Goal: Transaction & Acquisition: Purchase product/service

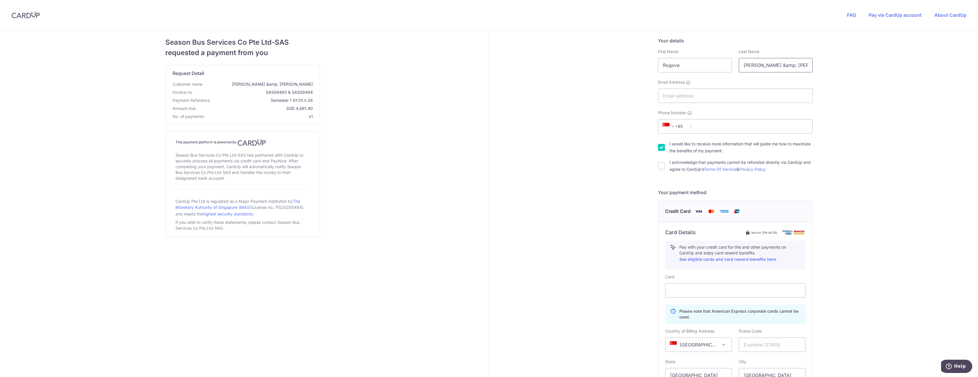
click at [775, 65] on input "[PERSON_NAME] &amp; [PERSON_NAME]" at bounding box center [776, 65] width 74 height 14
drag, startPoint x: 689, startPoint y: 67, endPoint x: 646, endPoint y: 70, distance: 42.5
click at [658, 70] on input "Rogove" at bounding box center [695, 65] width 74 height 14
type input "[PERSON_NAME] & [PERSON_NAME]"
type input "Rogove"
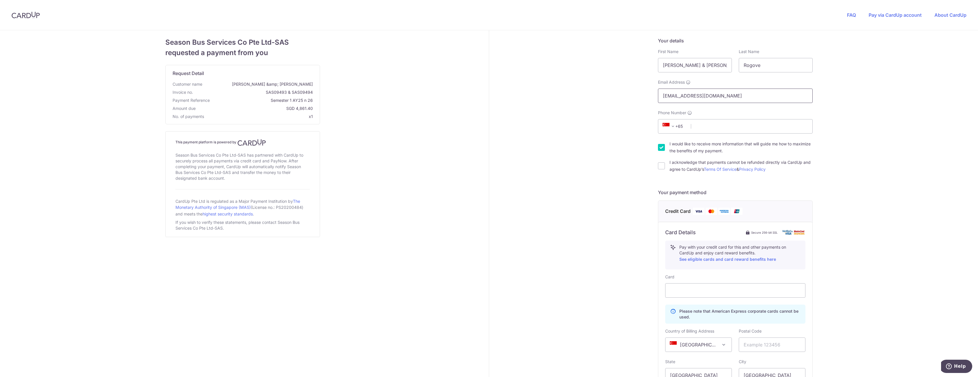
type input "[EMAIL_ADDRESS][DOMAIN_NAME]"
click at [740, 124] on input "Phone Number" at bounding box center [735, 126] width 155 height 14
type input "81633391"
click at [657, 149] on div "Your details First Name [PERSON_NAME] & [PERSON_NAME] Last Name [GEOGRAPHIC_DAT…" at bounding box center [735, 260] width 492 height 460
click at [661, 165] on input "I acknowledge that payments cannot be refunded directly via CardUp and agree to…" at bounding box center [661, 165] width 7 height 7
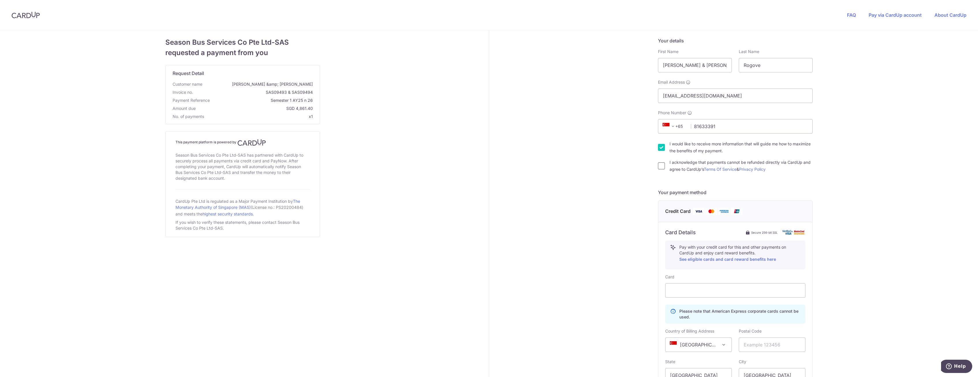
checkbox input "true"
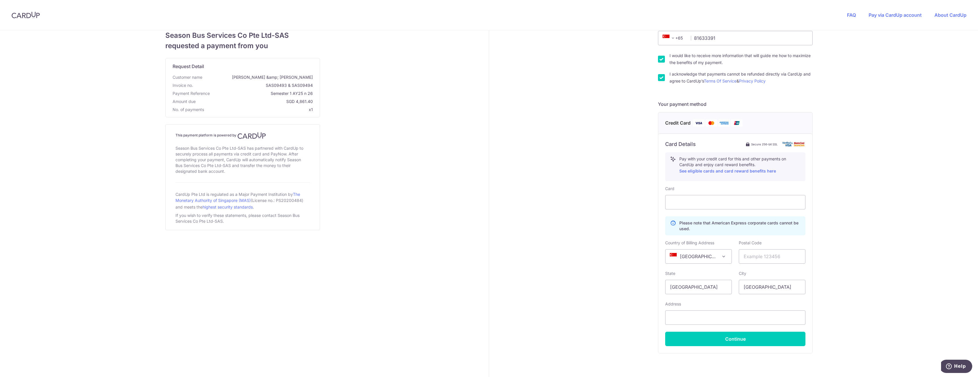
scroll to position [114, 0]
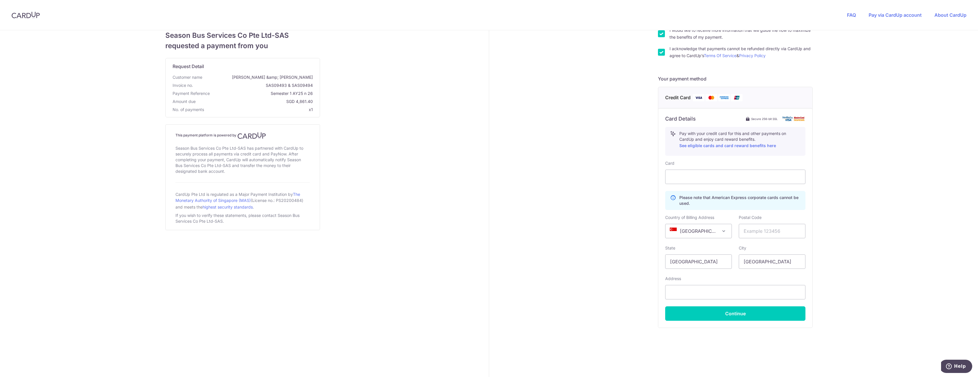
click at [711, 232] on span "[GEOGRAPHIC_DATA]" at bounding box center [698, 231] width 66 height 14
select select "US"
click at [766, 233] on input "text" at bounding box center [772, 231] width 67 height 14
type input "48068"
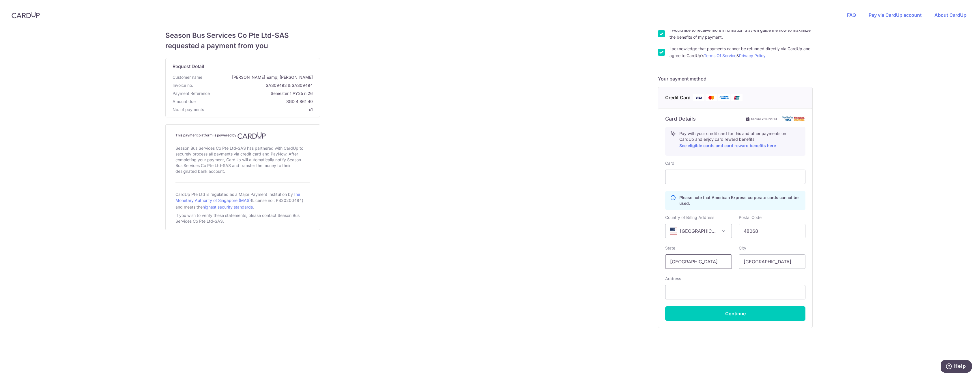
click at [714, 265] on input "[GEOGRAPHIC_DATA]" at bounding box center [698, 261] width 67 height 14
type input "S"
type input "[US_STATE]"
type input "Royal Oak"
type input "PO Box 164"
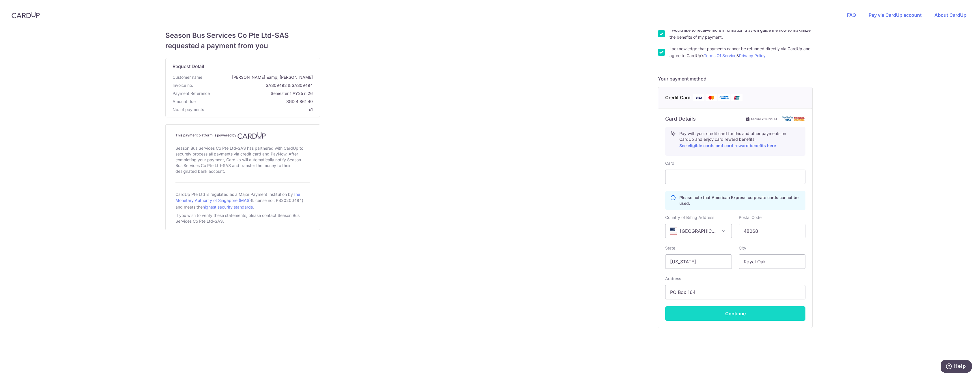
click at [748, 313] on button "Continue" at bounding box center [735, 313] width 140 height 14
click at [756, 314] on button "Continue" at bounding box center [735, 313] width 140 height 14
type input "**** 4211"
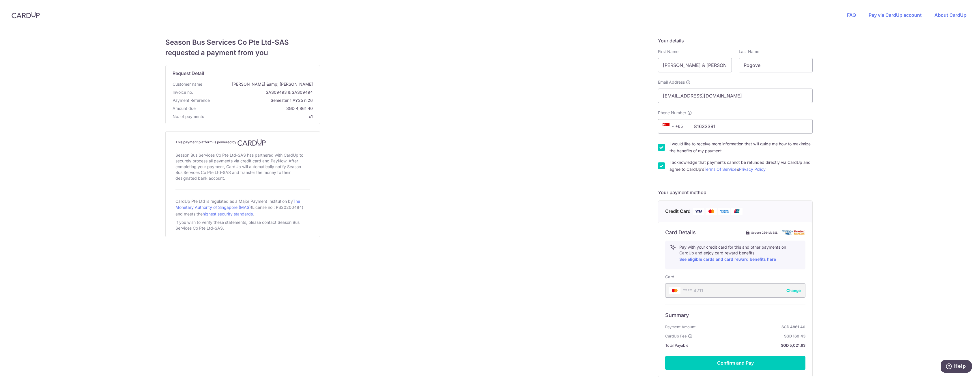
scroll to position [49, 0]
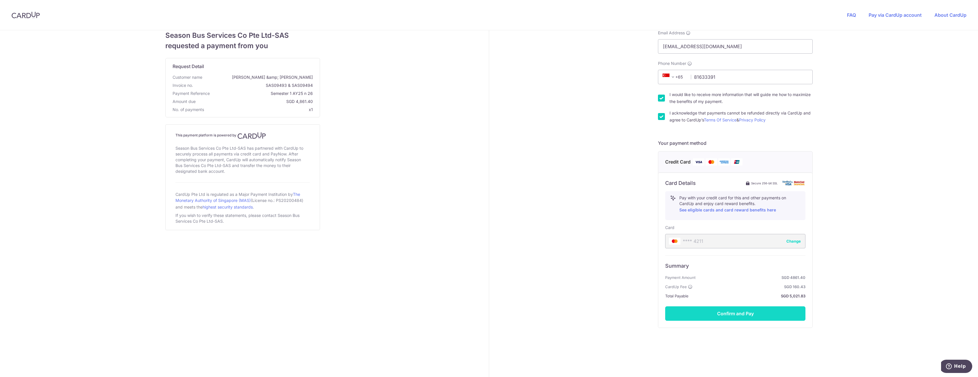
click at [759, 311] on button "Confirm and Pay" at bounding box center [735, 313] width 140 height 14
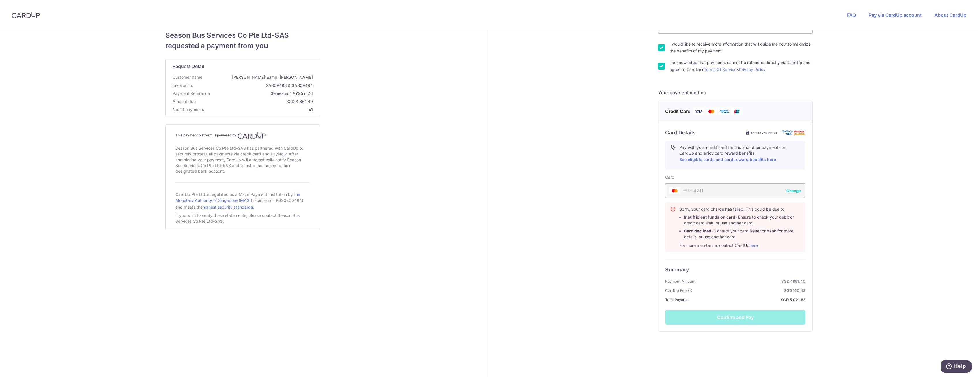
scroll to position [104, 0]
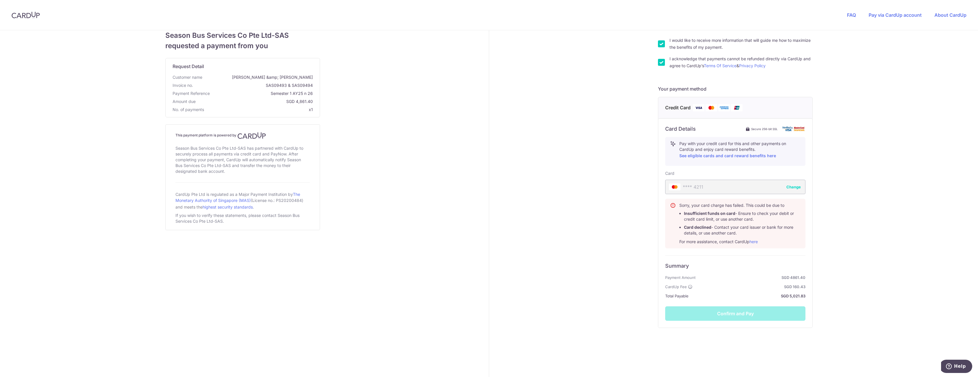
click at [793, 186] on button "Change" at bounding box center [793, 187] width 14 height 6
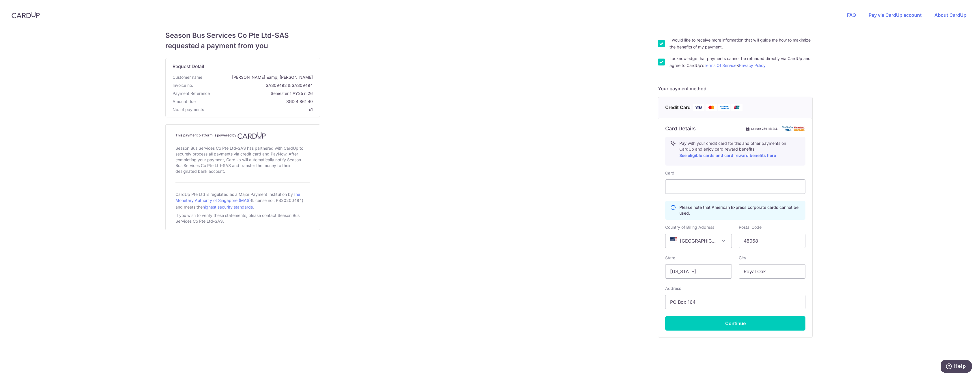
click at [724, 240] on span at bounding box center [723, 240] width 7 height 7
select select "SG"
click at [769, 239] on input "48068" at bounding box center [772, 241] width 67 height 14
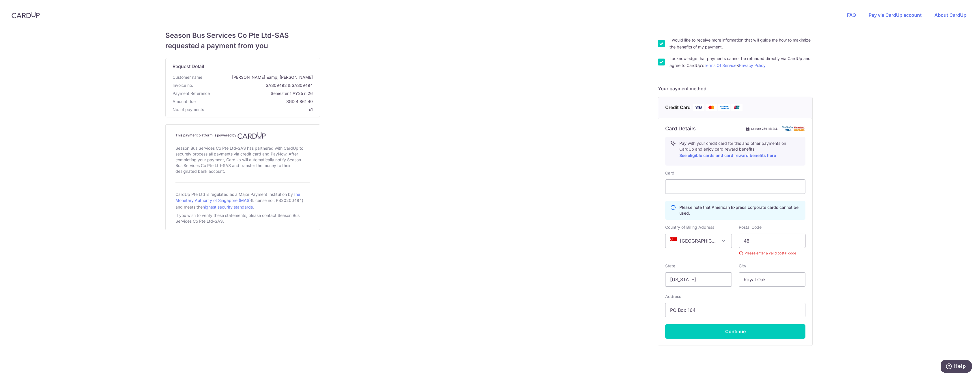
type input "4"
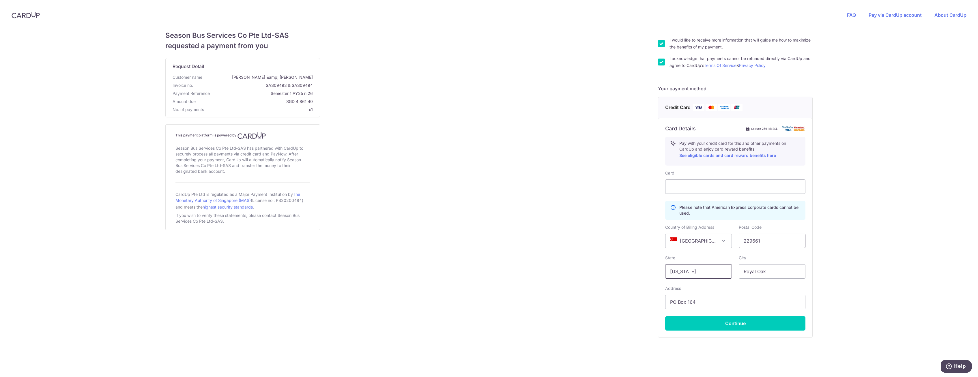
type input "229661"
click at [712, 271] on input "[US_STATE]" at bounding box center [698, 271] width 67 height 14
drag, startPoint x: 712, startPoint y: 271, endPoint x: 664, endPoint y: 271, distance: 48.2
click at [665, 271] on input "[US_STATE]" at bounding box center [698, 271] width 67 height 14
type input "[GEOGRAPHIC_DATA]"
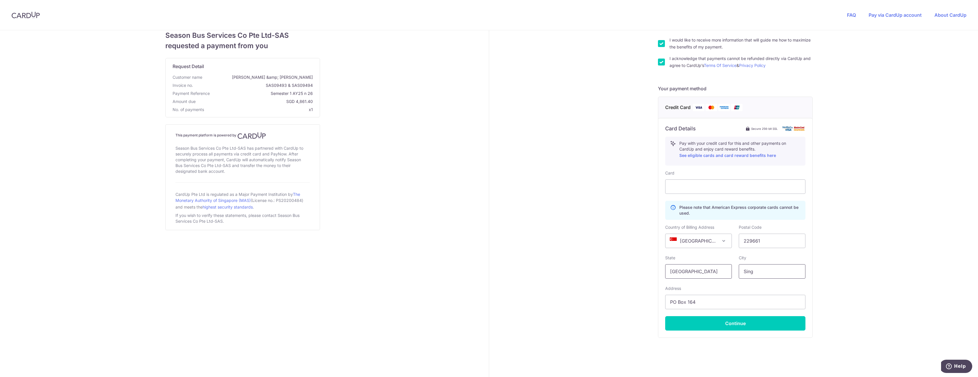
type input "Sing"
type input "p"
type input "[STREET_ADDRESS]"
click at [766, 270] on input "Sing" at bounding box center [772, 271] width 67 height 14
type input "[GEOGRAPHIC_DATA]"
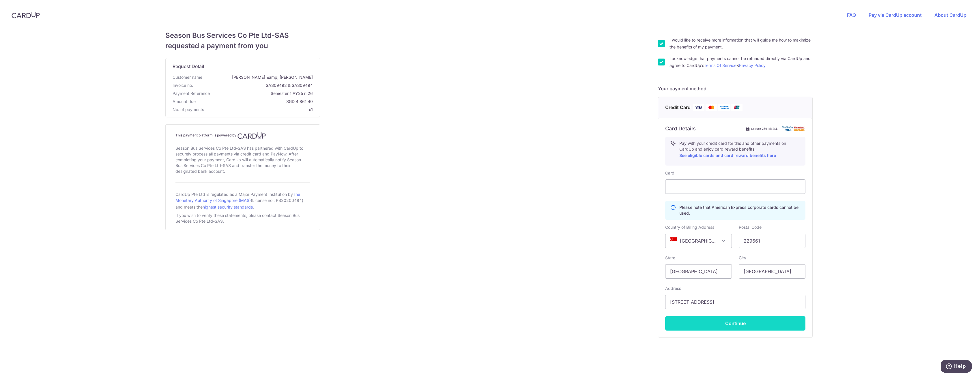
click at [745, 329] on button "Continue" at bounding box center [735, 323] width 140 height 14
type input "**** 1793"
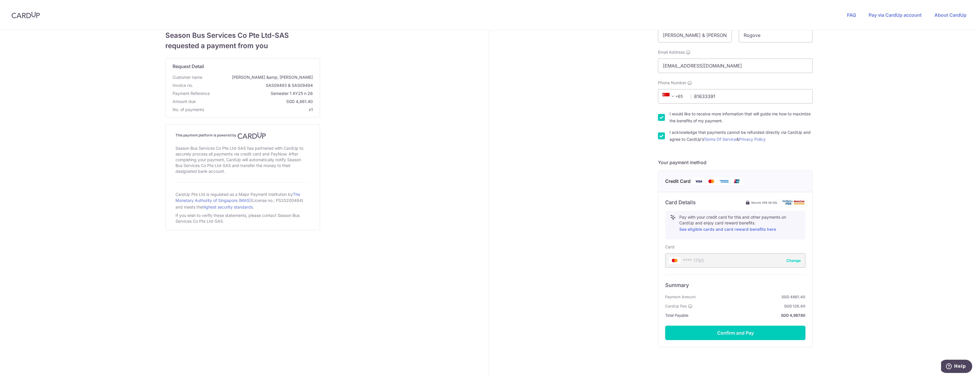
scroll to position [49, 0]
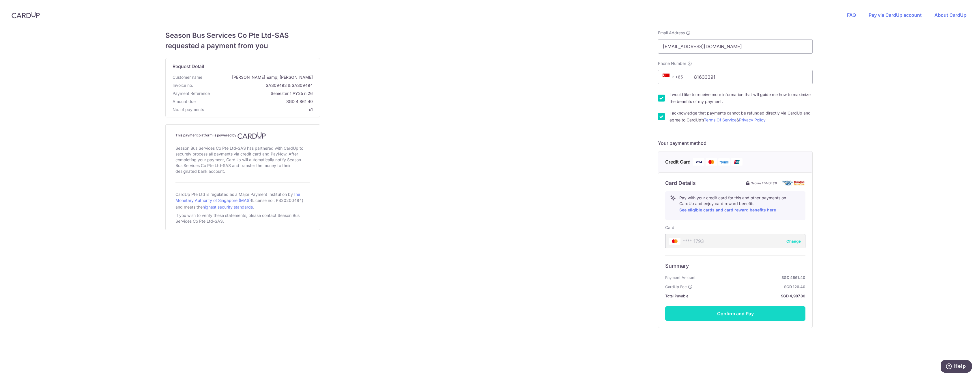
click at [749, 312] on button "Confirm and Pay" at bounding box center [735, 313] width 140 height 14
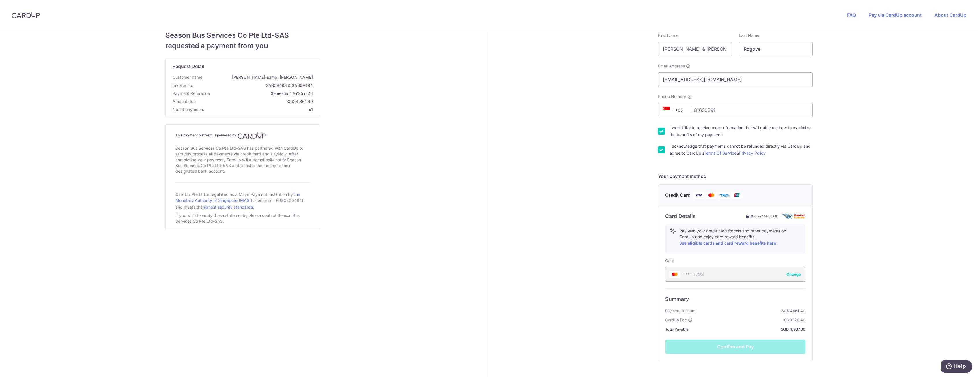
scroll to position [29, 0]
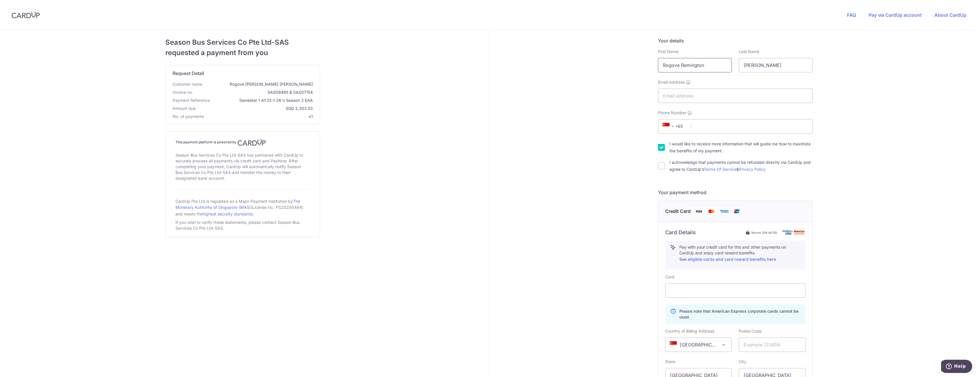
drag, startPoint x: 709, startPoint y: 64, endPoint x: 662, endPoint y: 65, distance: 47.0
click at [662, 65] on input "Rogove Remington" at bounding box center [695, 65] width 74 height 14
drag, startPoint x: 709, startPoint y: 67, endPoint x: 628, endPoint y: 70, distance: 80.3
click at [658, 68] on input "Rogove Remington" at bounding box center [695, 65] width 74 height 14
type input "Remington Paul Harry"
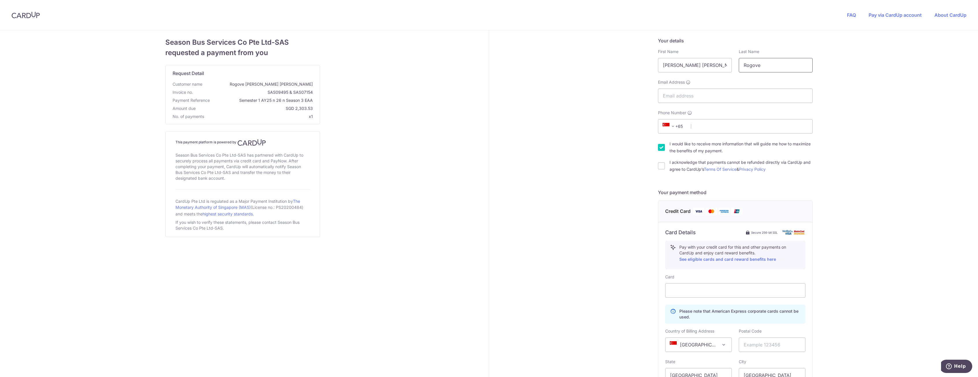
type input "Rogove"
type input "[EMAIL_ADDRESS][DOMAIN_NAME]"
click at [741, 125] on input "Phone Number" at bounding box center [735, 126] width 155 height 14
type input "81633391"
click at [664, 168] on input "I acknowledge that payments cannot be refunded directly via CardUp and agree to…" at bounding box center [661, 165] width 7 height 7
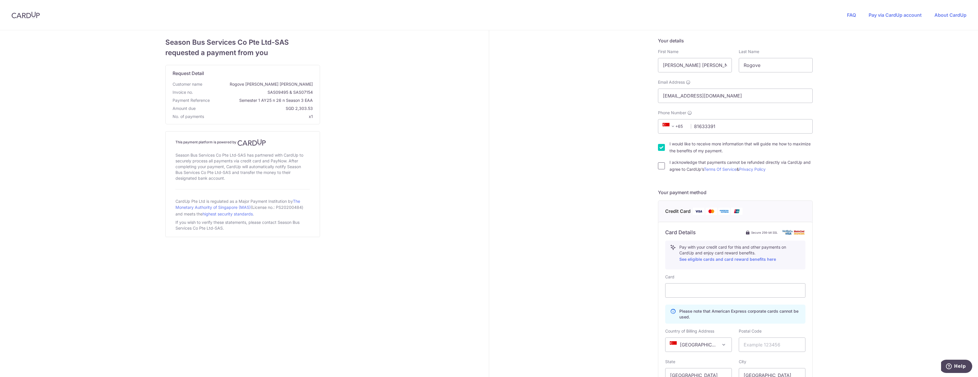
checkbox input "true"
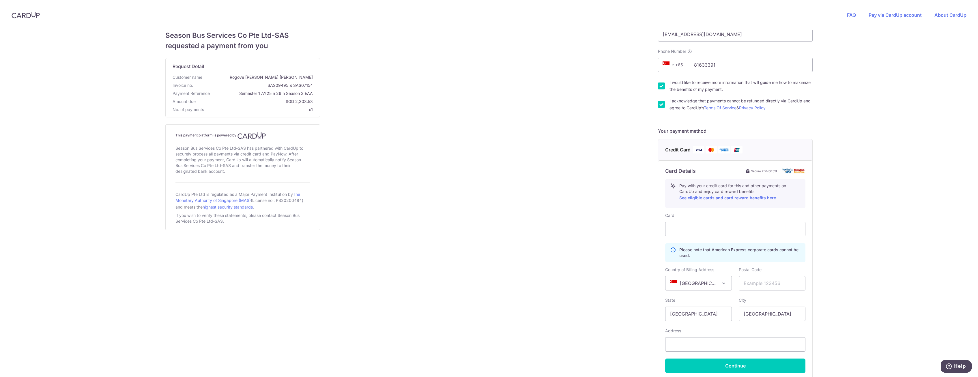
scroll to position [88, 0]
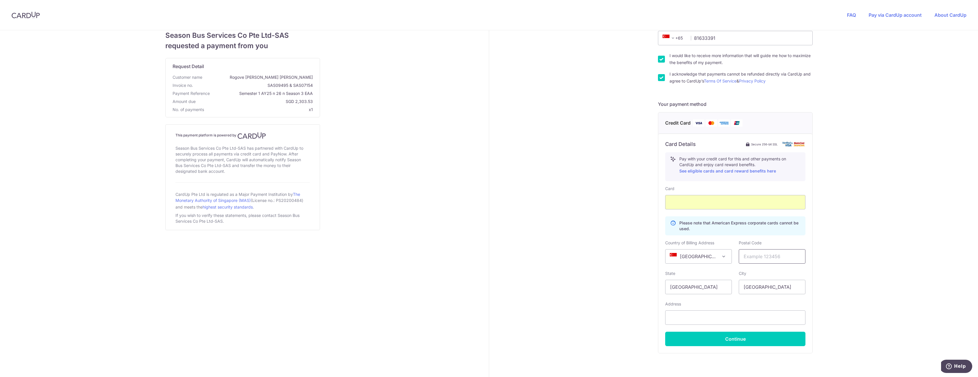
click at [781, 254] on input "text" at bounding box center [772, 256] width 67 height 14
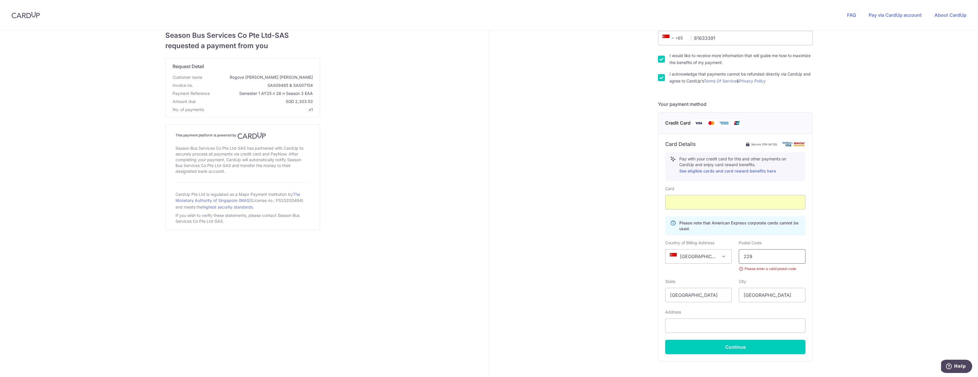
type input "229661"
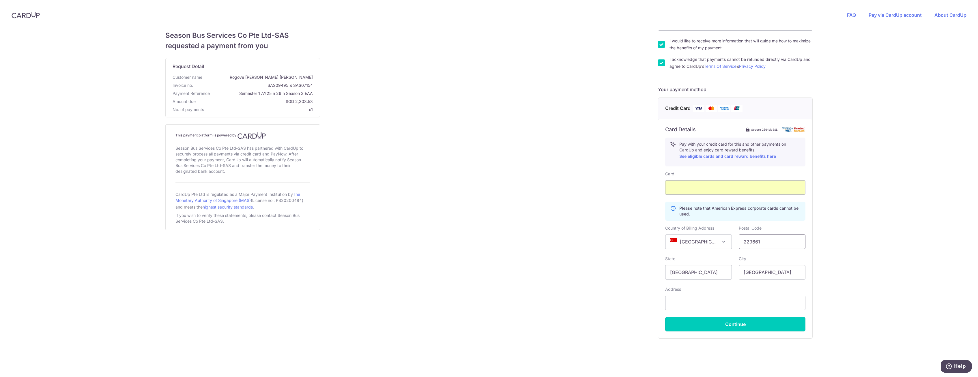
scroll to position [114, 0]
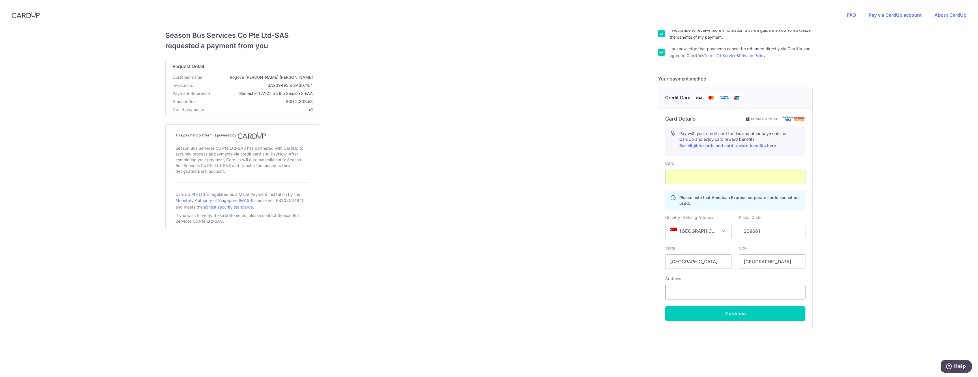
click at [750, 294] on input "text" at bounding box center [735, 292] width 140 height 14
type input "[STREET_ADDRESS]"
click at [727, 312] on button "Continue" at bounding box center [735, 313] width 140 height 14
type input "**** 1793"
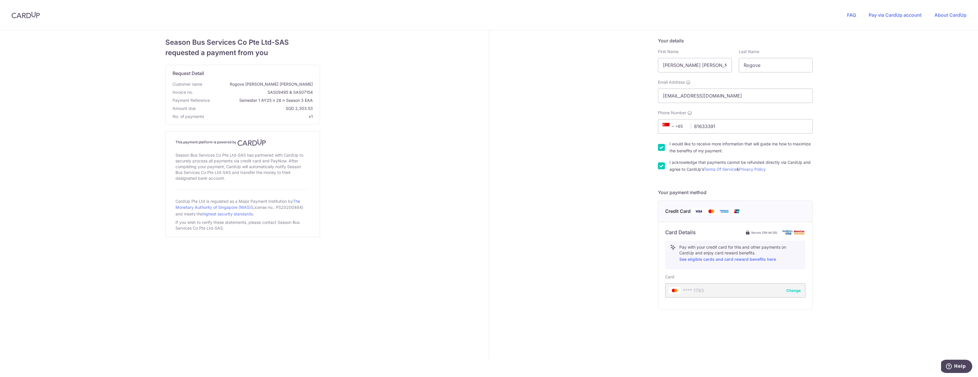
scroll to position [0, 0]
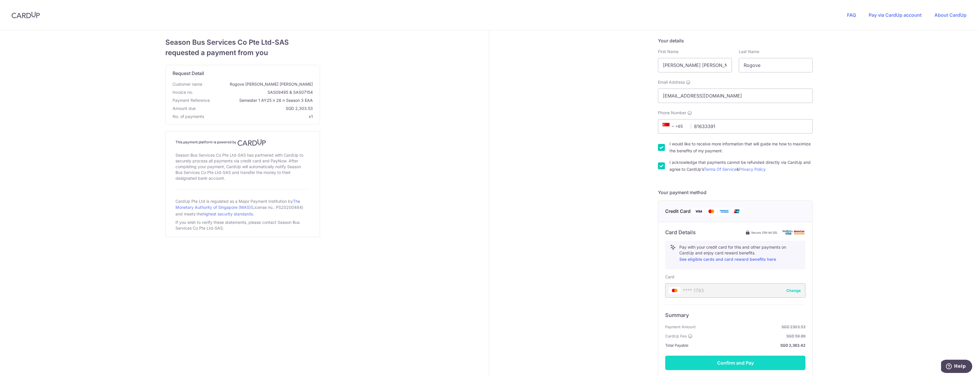
click at [760, 363] on button "Confirm and Pay" at bounding box center [735, 363] width 140 height 14
